Goal: Information Seeking & Learning: Learn about a topic

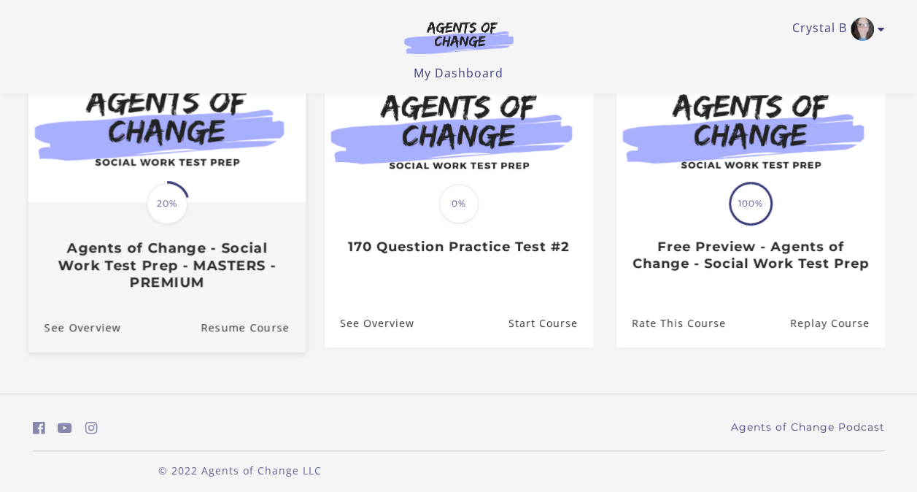
click at [201, 216] on div "Translation missing: en.liquid.partials.dashboard_course_card.progress_descript…" at bounding box center [166, 247] width 277 height 87
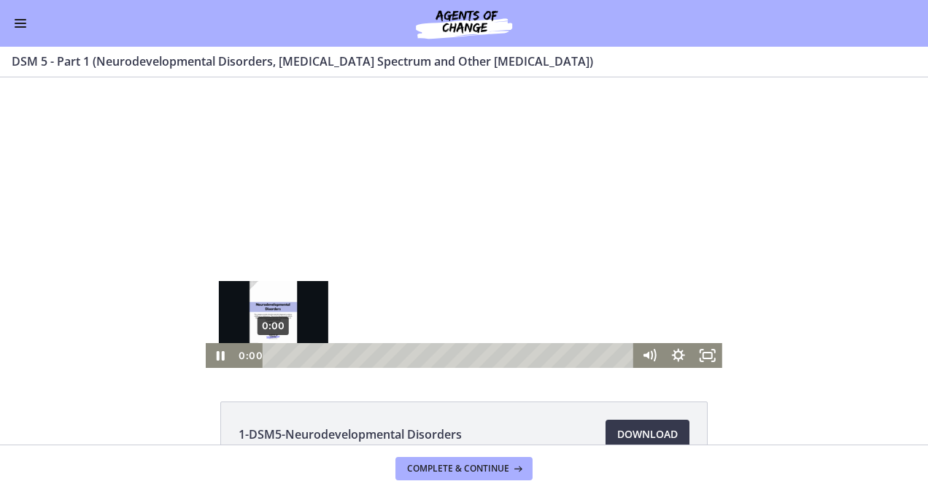
click at [274, 356] on div "0:00" at bounding box center [451, 355] width 354 height 25
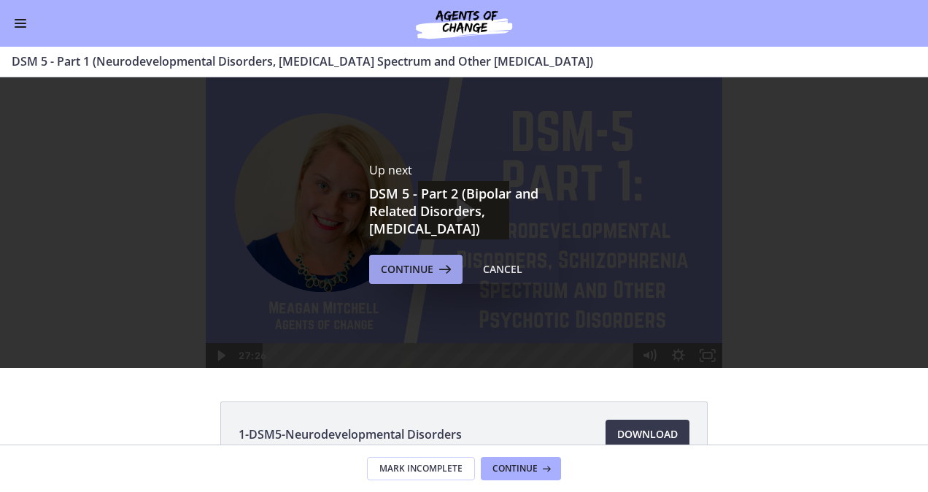
click at [417, 261] on span "Continue" at bounding box center [407, 270] width 53 height 18
